Goal: Task Accomplishment & Management: Use online tool/utility

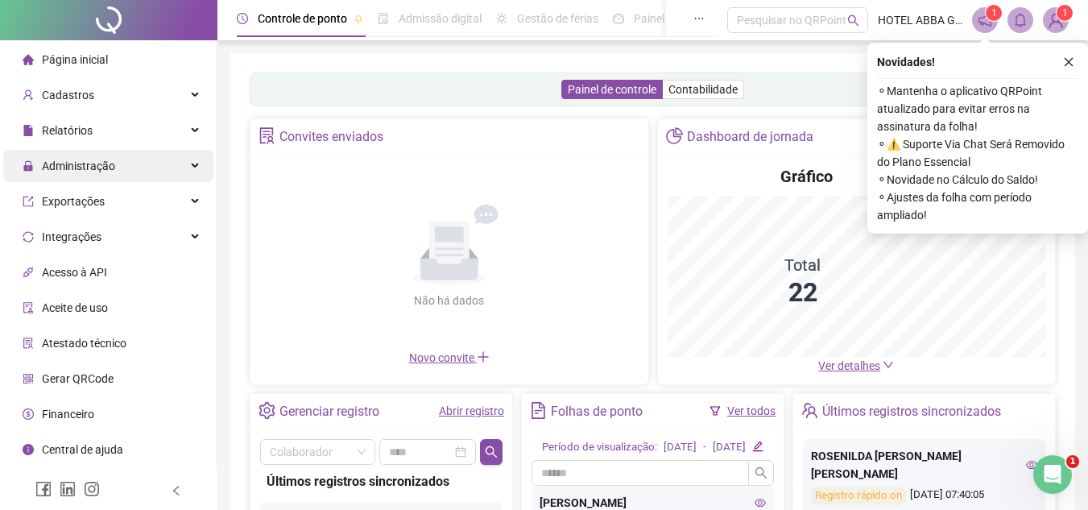
click at [128, 159] on div "Administração" at bounding box center [108, 166] width 210 height 32
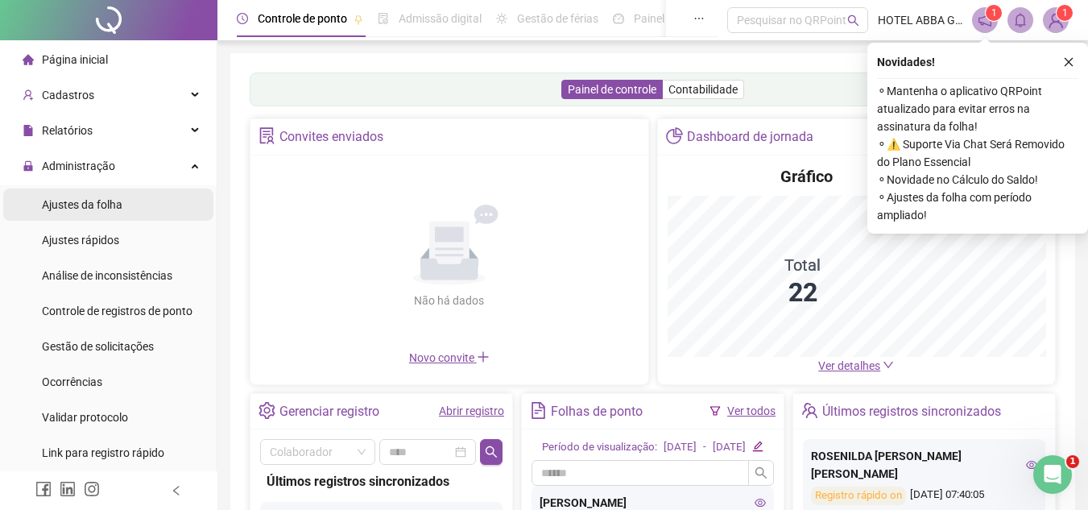
click at [118, 203] on span "Ajustes da folha" at bounding box center [82, 204] width 81 height 13
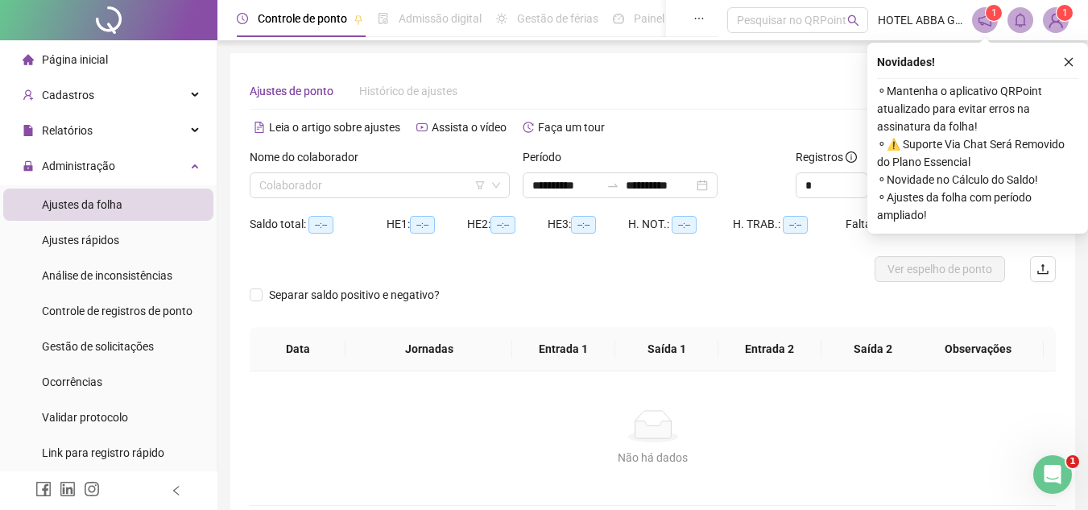
type input "**********"
click at [356, 179] on input "search" at bounding box center [372, 185] width 226 height 24
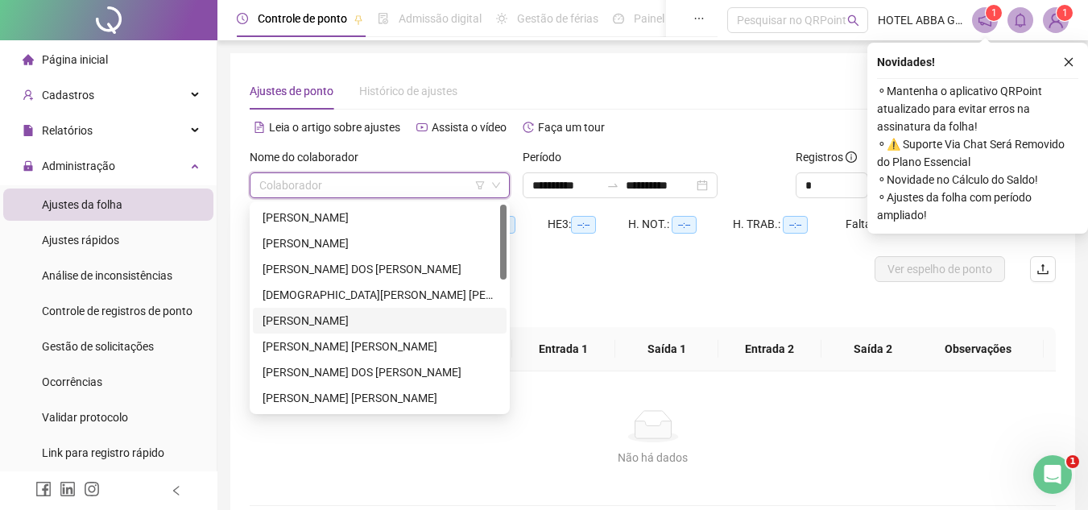
click at [334, 317] on div "[PERSON_NAME]" at bounding box center [380, 321] width 234 height 18
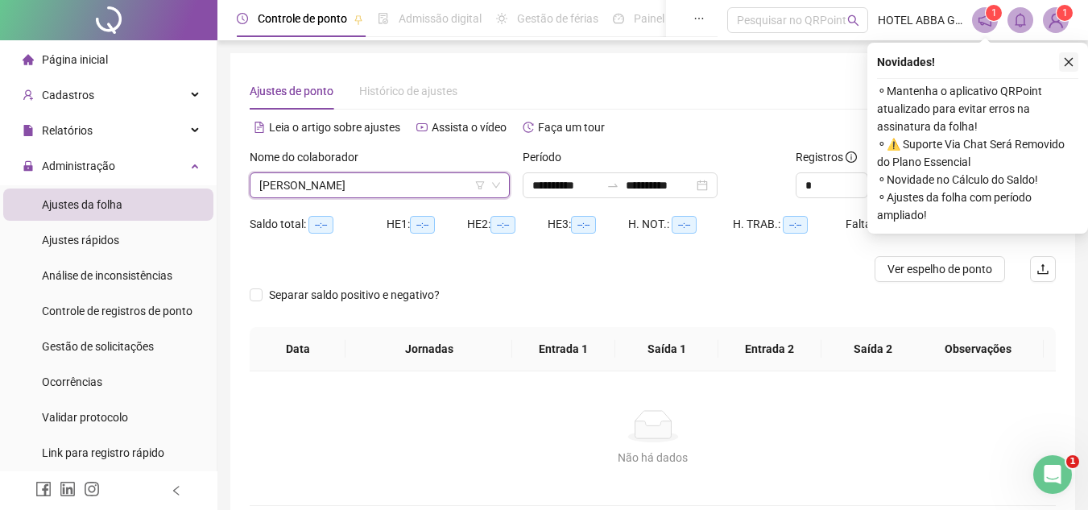
click at [1064, 58] on icon "close" at bounding box center [1068, 61] width 11 height 11
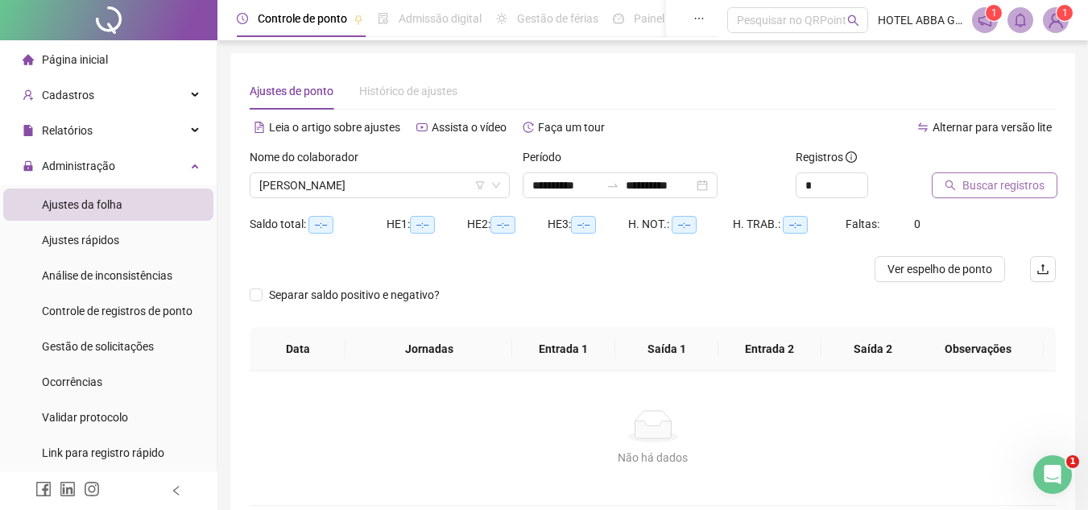
click at [1004, 184] on span "Buscar registros" at bounding box center [1003, 185] width 82 height 18
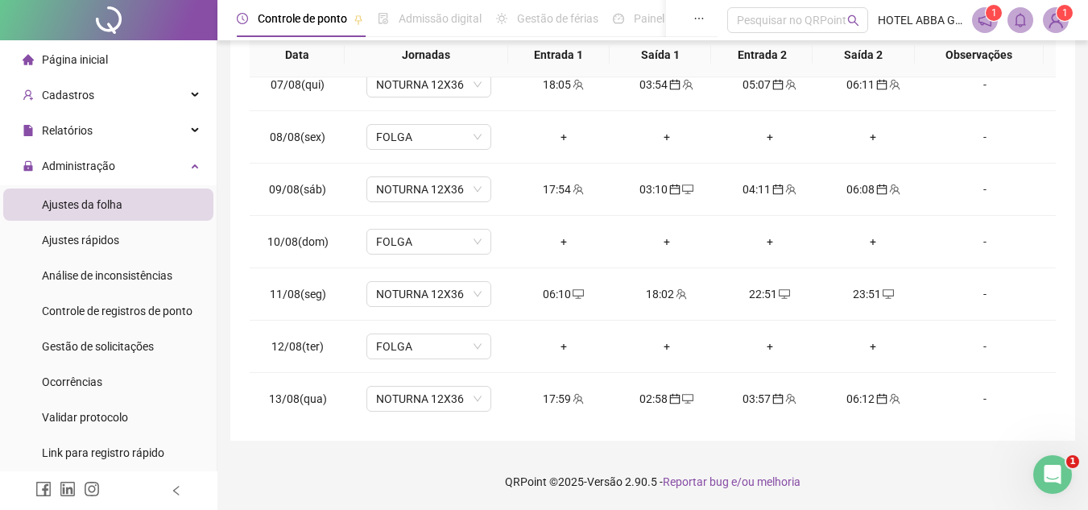
scroll to position [598, 0]
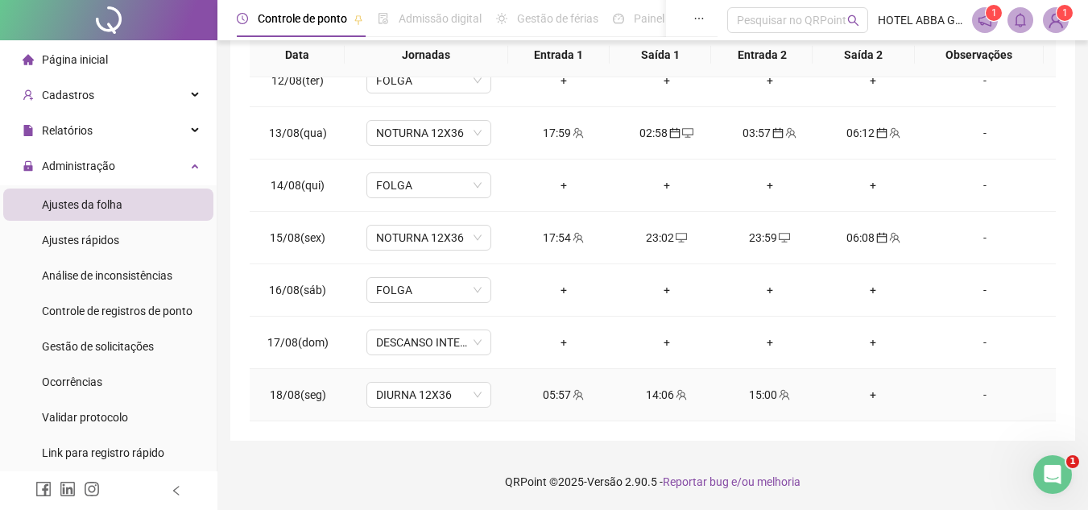
click at [985, 399] on div "-" at bounding box center [984, 395] width 95 height 18
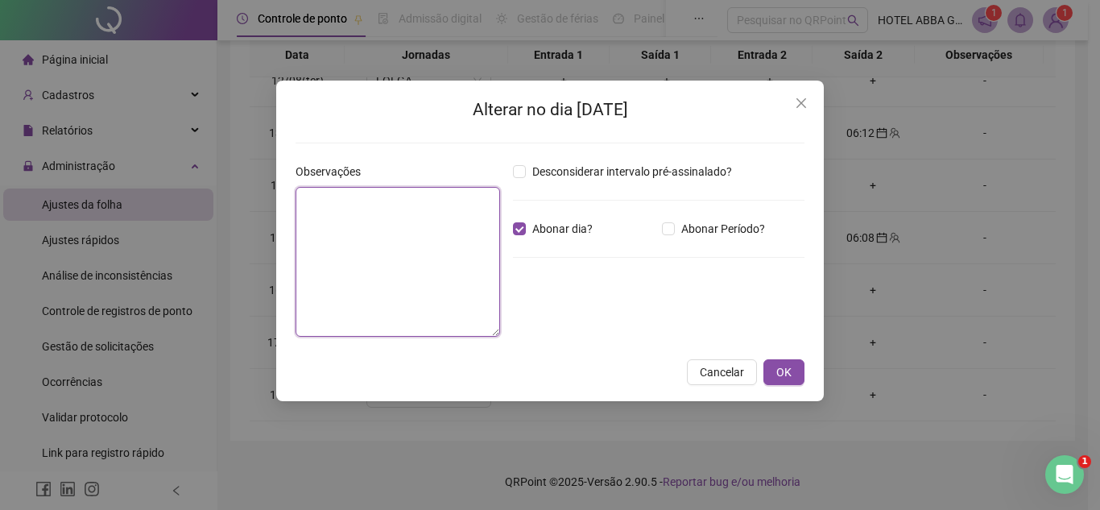
click at [433, 243] on textarea at bounding box center [398, 262] width 205 height 150
type textarea "**********"
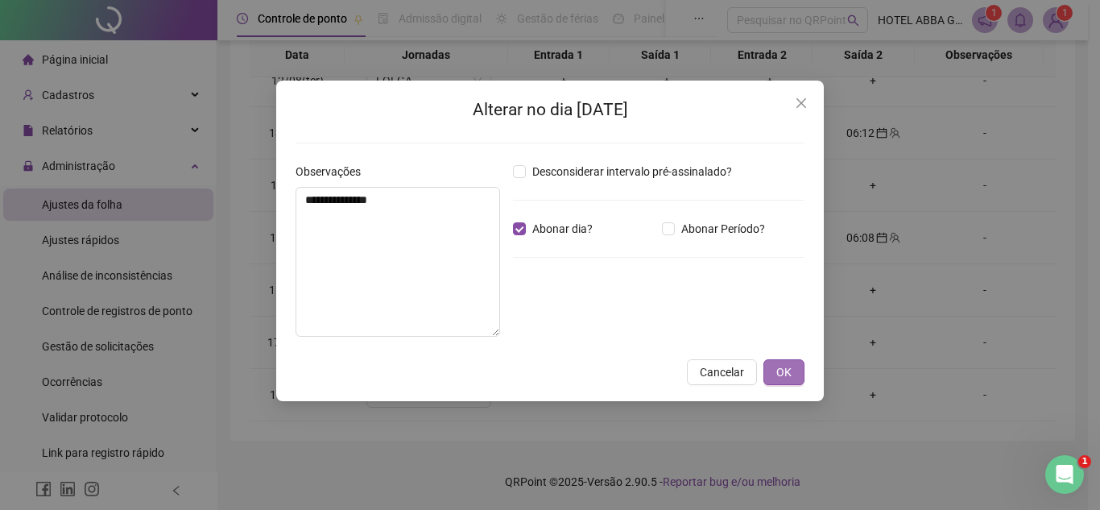
click at [779, 370] on span "OK" at bounding box center [783, 372] width 15 height 18
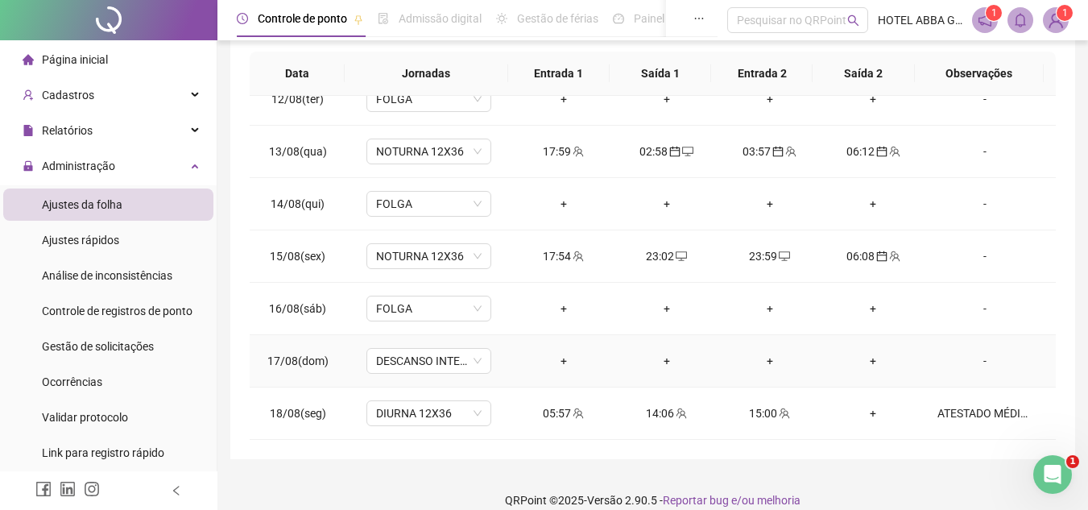
scroll to position [294, 0]
